Goal: Task Accomplishment & Management: Manage account settings

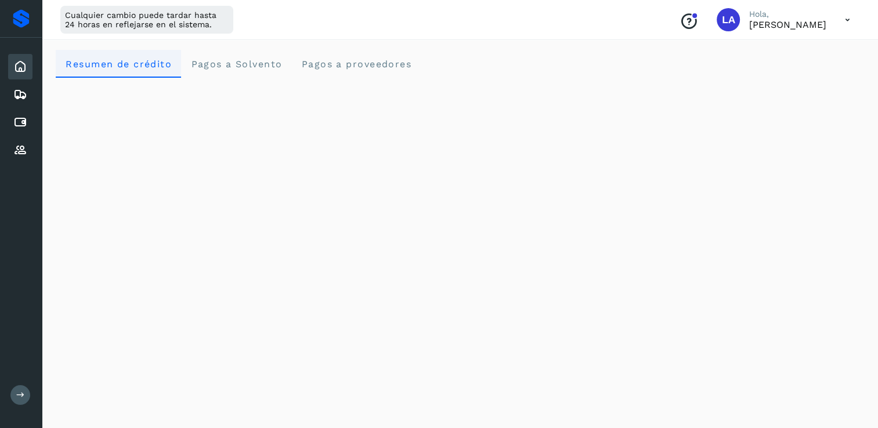
click at [115, 69] on span "Resumen de crédito" at bounding box center [118, 64] width 107 height 11
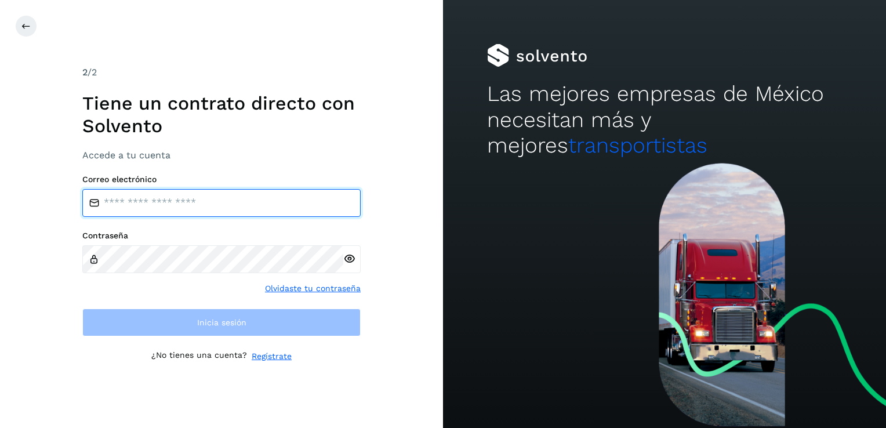
type input "**********"
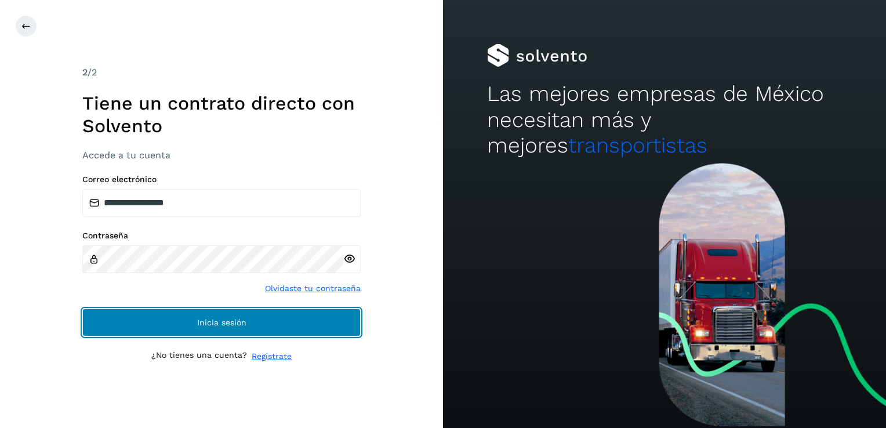
click at [311, 322] on button "Inicia sesión" at bounding box center [221, 323] width 278 height 28
